Goal: Task Accomplishment & Management: Manage account settings

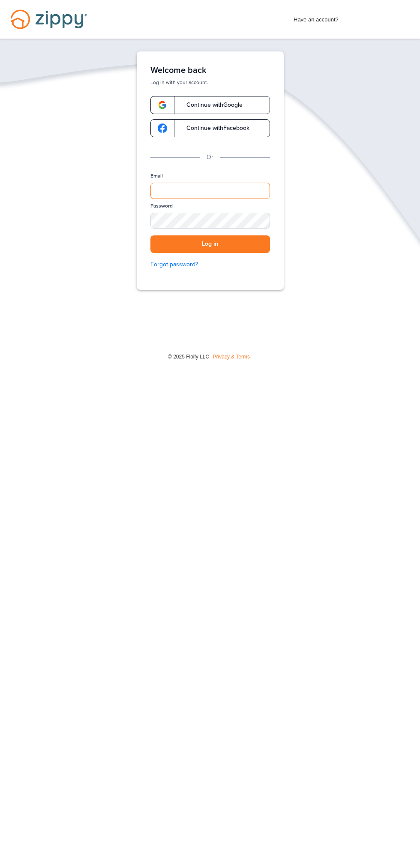
click at [234, 187] on input "Email" at bounding box center [210, 191] width 120 height 16
click at [238, 192] on input "Email" at bounding box center [210, 191] width 120 height 16
type input "**********"
click at [150, 235] on button "Log in" at bounding box center [210, 244] width 120 height 18
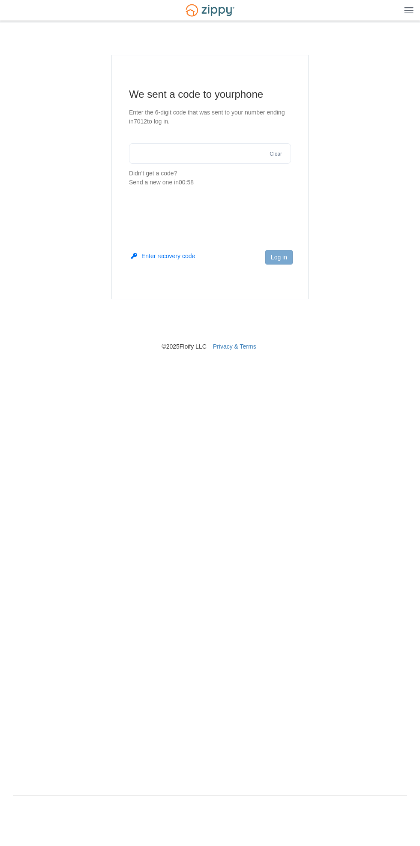
click at [217, 152] on input "text" at bounding box center [210, 153] width 162 height 21
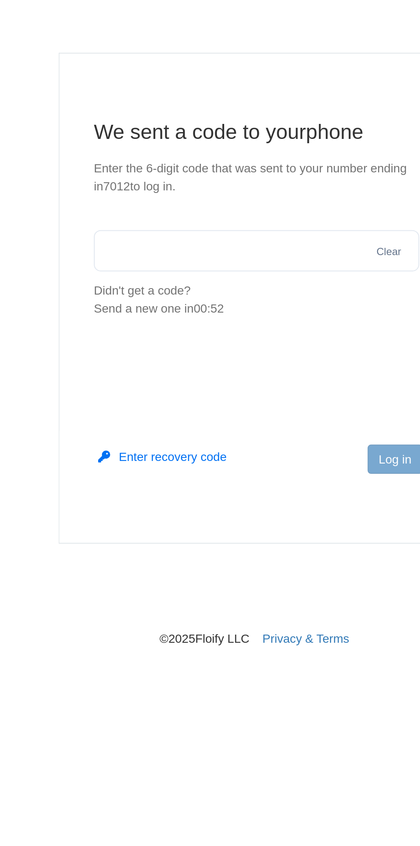
click at [208, 152] on input "text" at bounding box center [210, 153] width 162 height 21
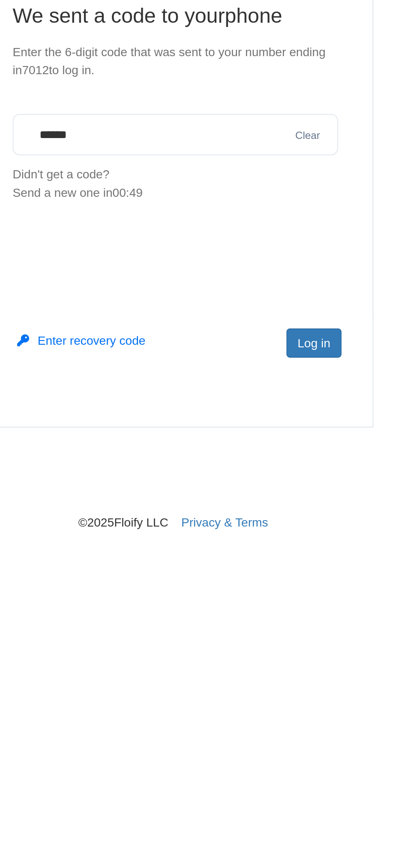
type input "******"
click at [289, 262] on button "Log in" at bounding box center [278, 257] width 27 height 15
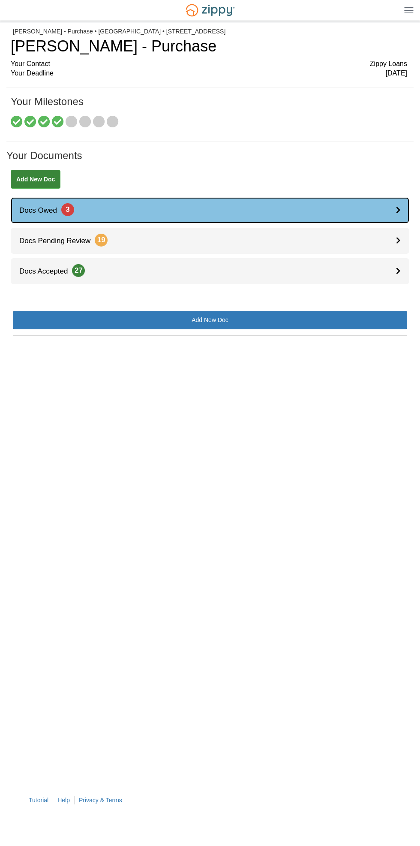
click at [316, 194] on link "Docs Owed 3" at bounding box center [210, 210] width 399 height 26
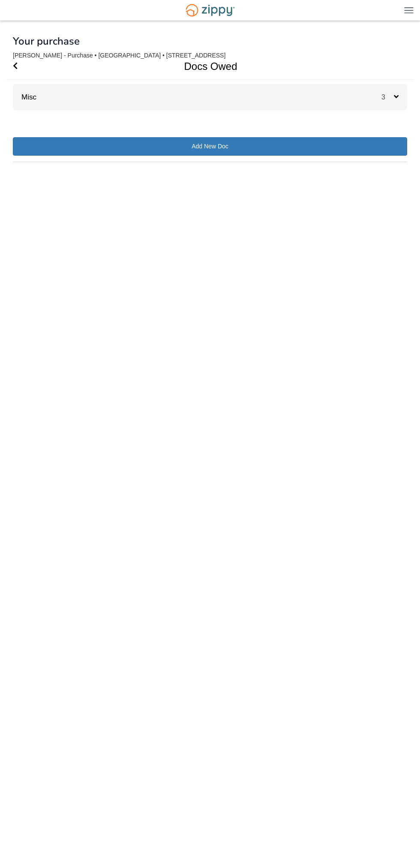
click at [388, 95] on span "3" at bounding box center [388, 96] width 12 height 7
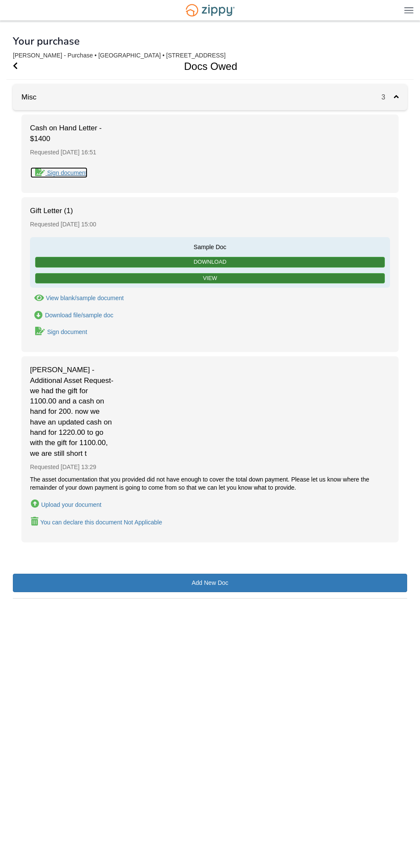
click at [81, 171] on div "Sign document" at bounding box center [67, 172] width 40 height 7
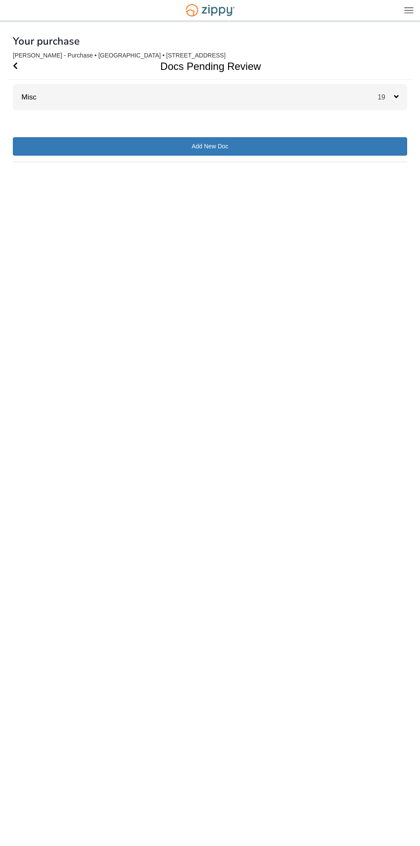
click at [396, 96] on icon at bounding box center [396, 97] width 5 height 8
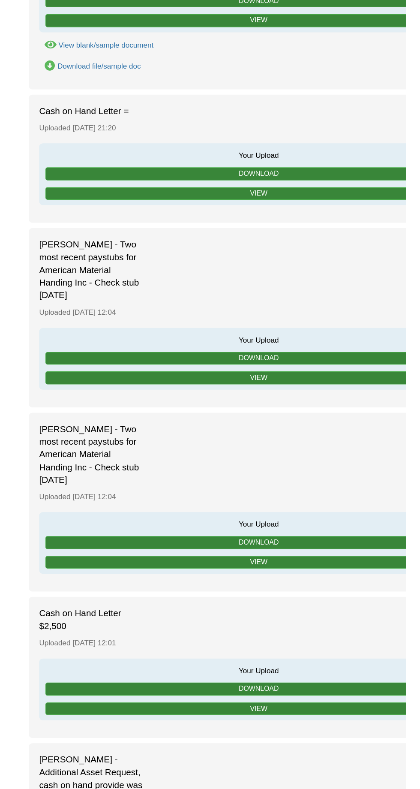
scroll to position [93, 0]
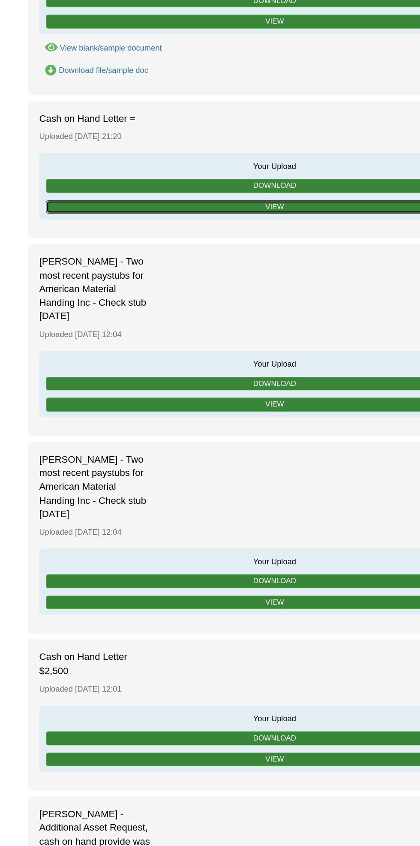
click at [253, 307] on link "View" at bounding box center [210, 308] width 350 height 11
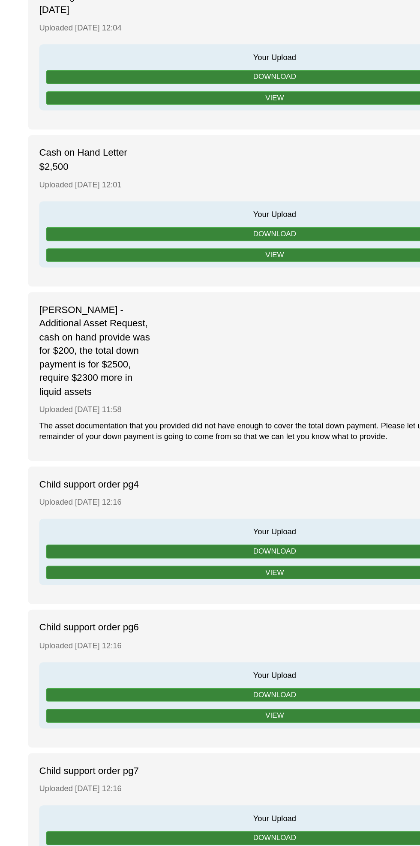
scroll to position [430, 0]
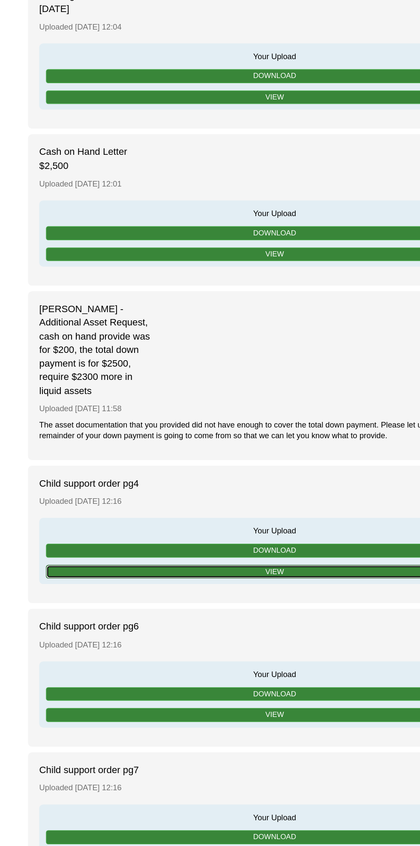
click at [248, 632] on link "View" at bounding box center [210, 636] width 350 height 11
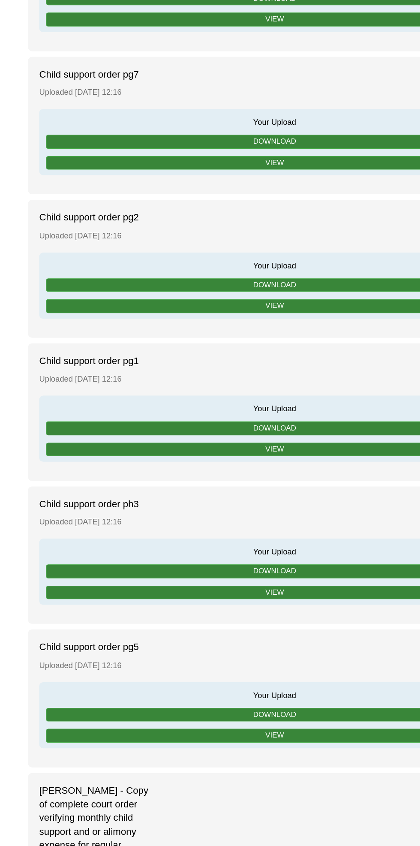
scroll to position [968, 0]
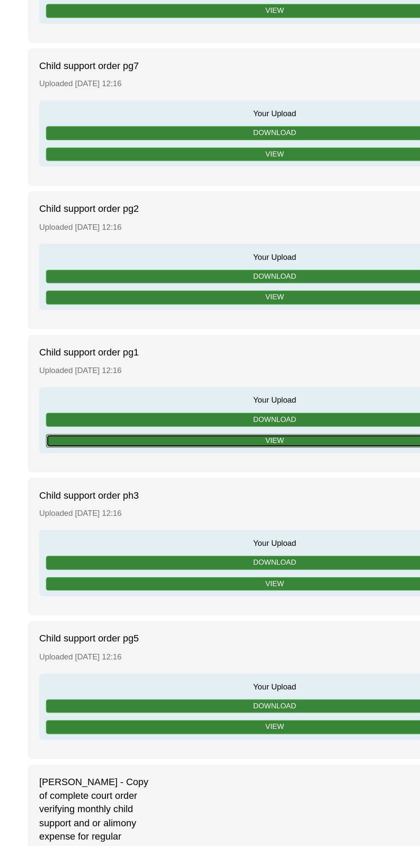
click at [263, 531] on link "View" at bounding box center [210, 536] width 350 height 11
